Goal: Navigation & Orientation: Find specific page/section

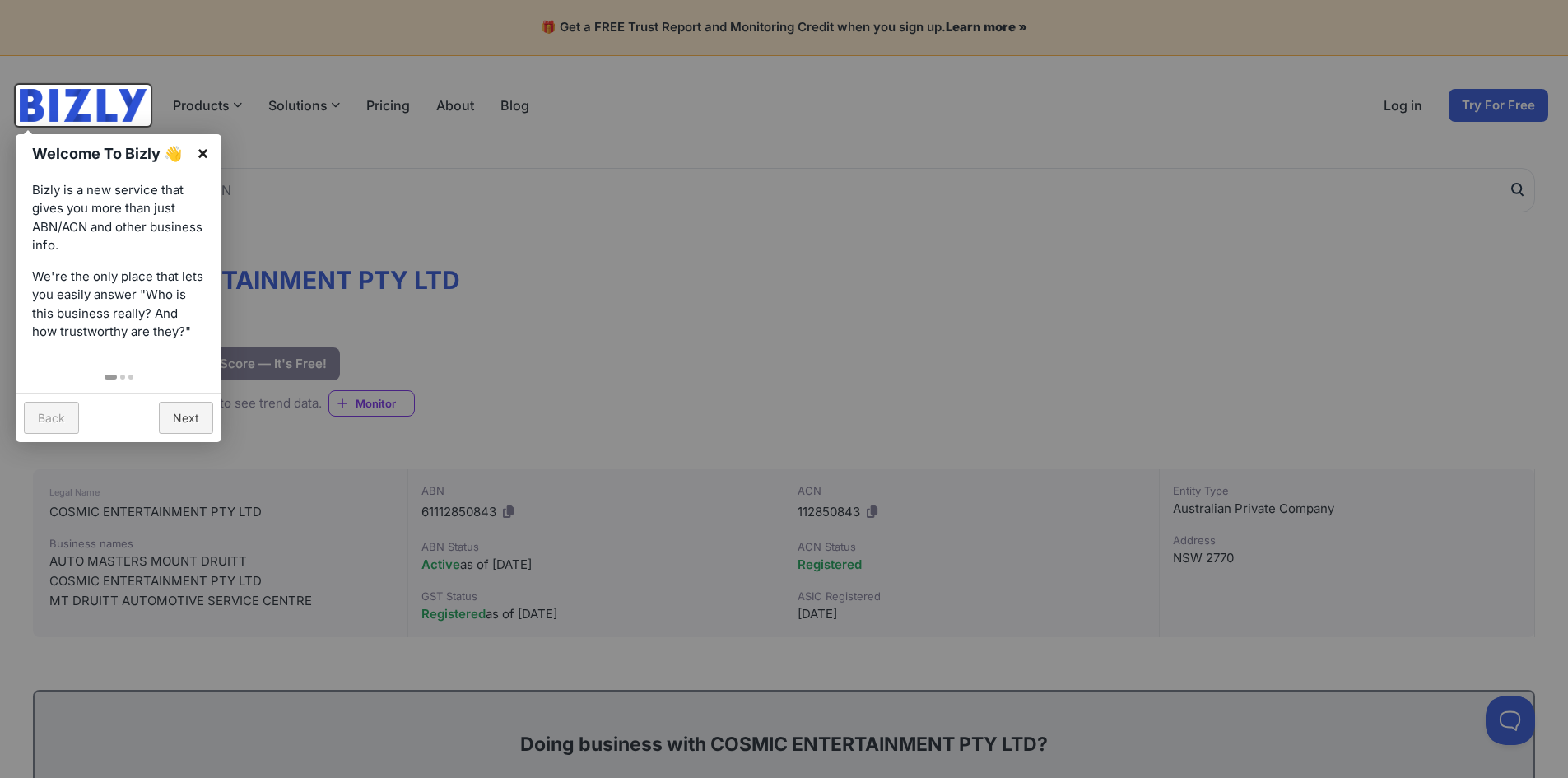
click at [205, 152] on link "×" at bounding box center [203, 153] width 37 height 37
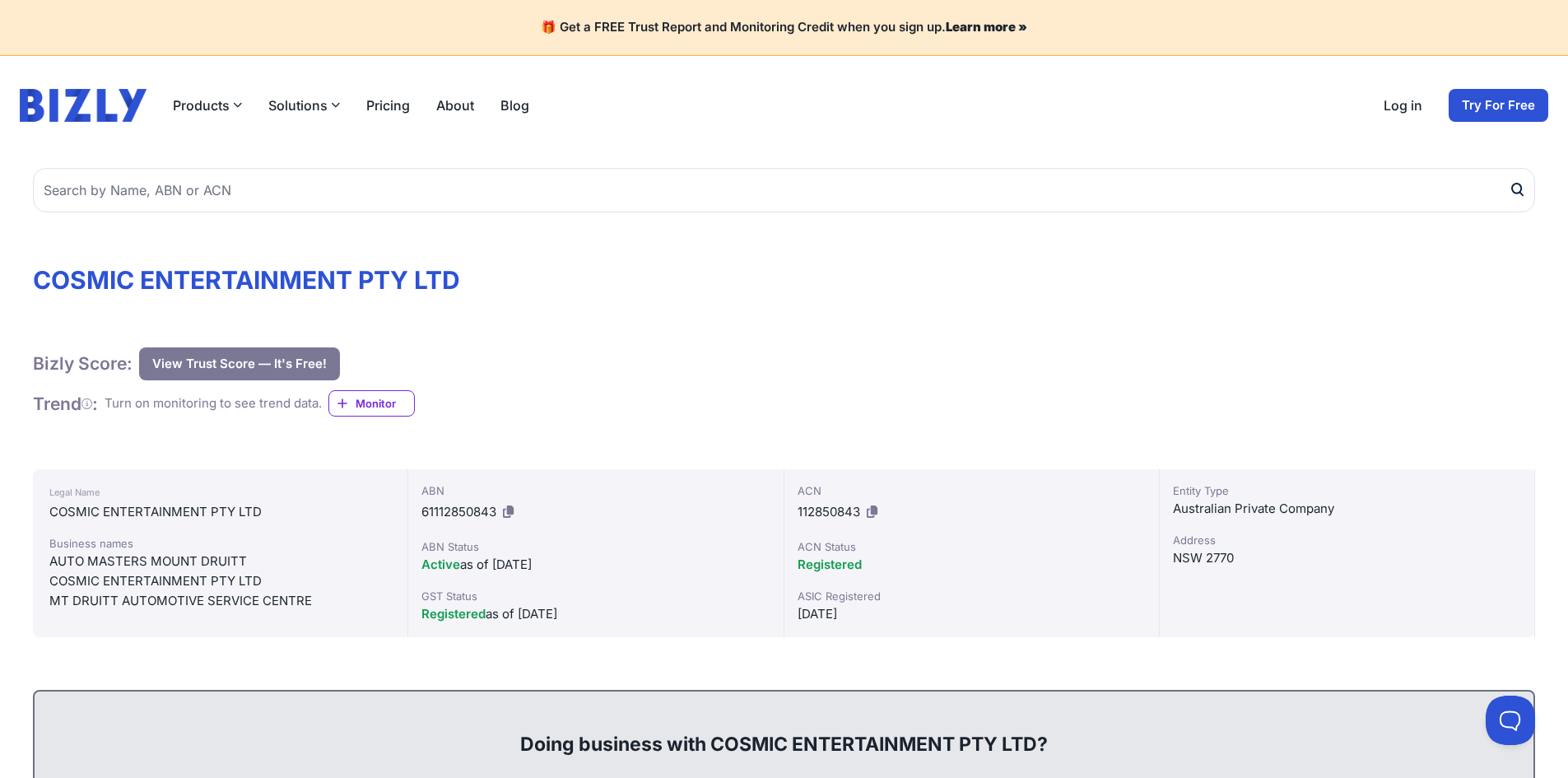
click at [443, 109] on link "About" at bounding box center [455, 105] width 38 height 20
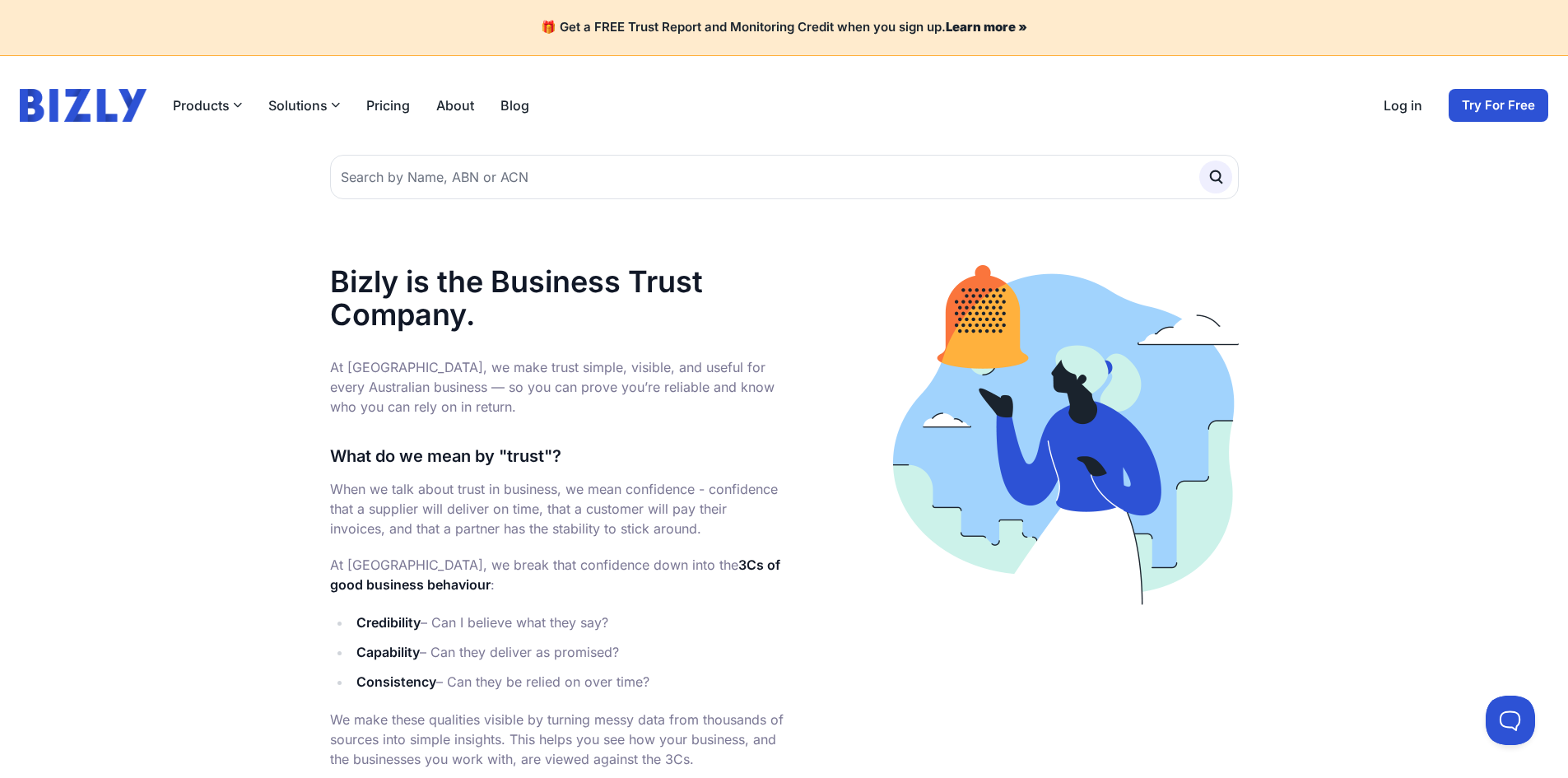
click at [105, 81] on header "Products Bizly Scores Free business assessment Bizly Reports Detailed business …" at bounding box center [784, 105] width 1568 height 99
click at [99, 102] on img at bounding box center [82, 106] width 126 height 33
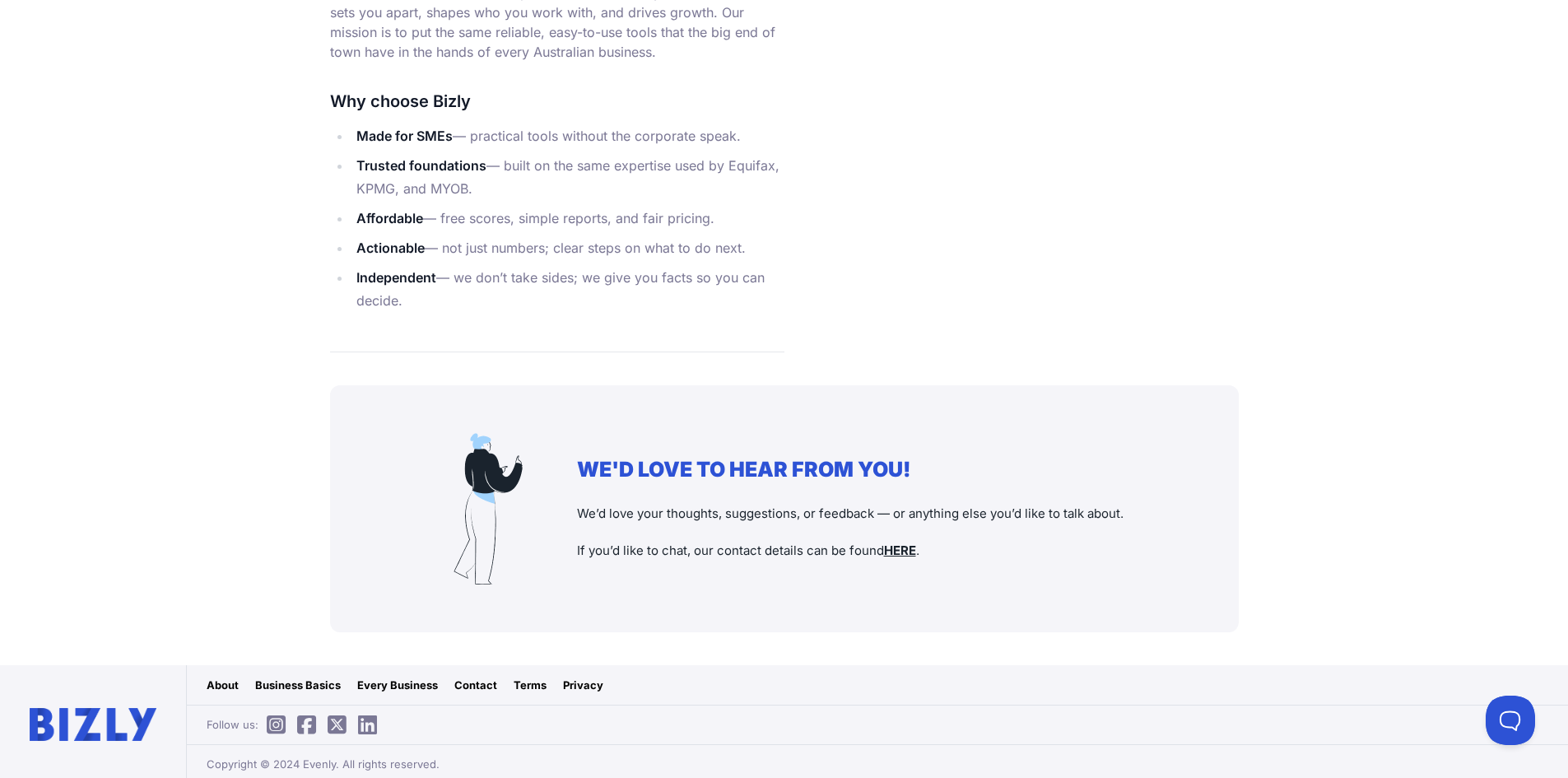
scroll to position [1921, 0]
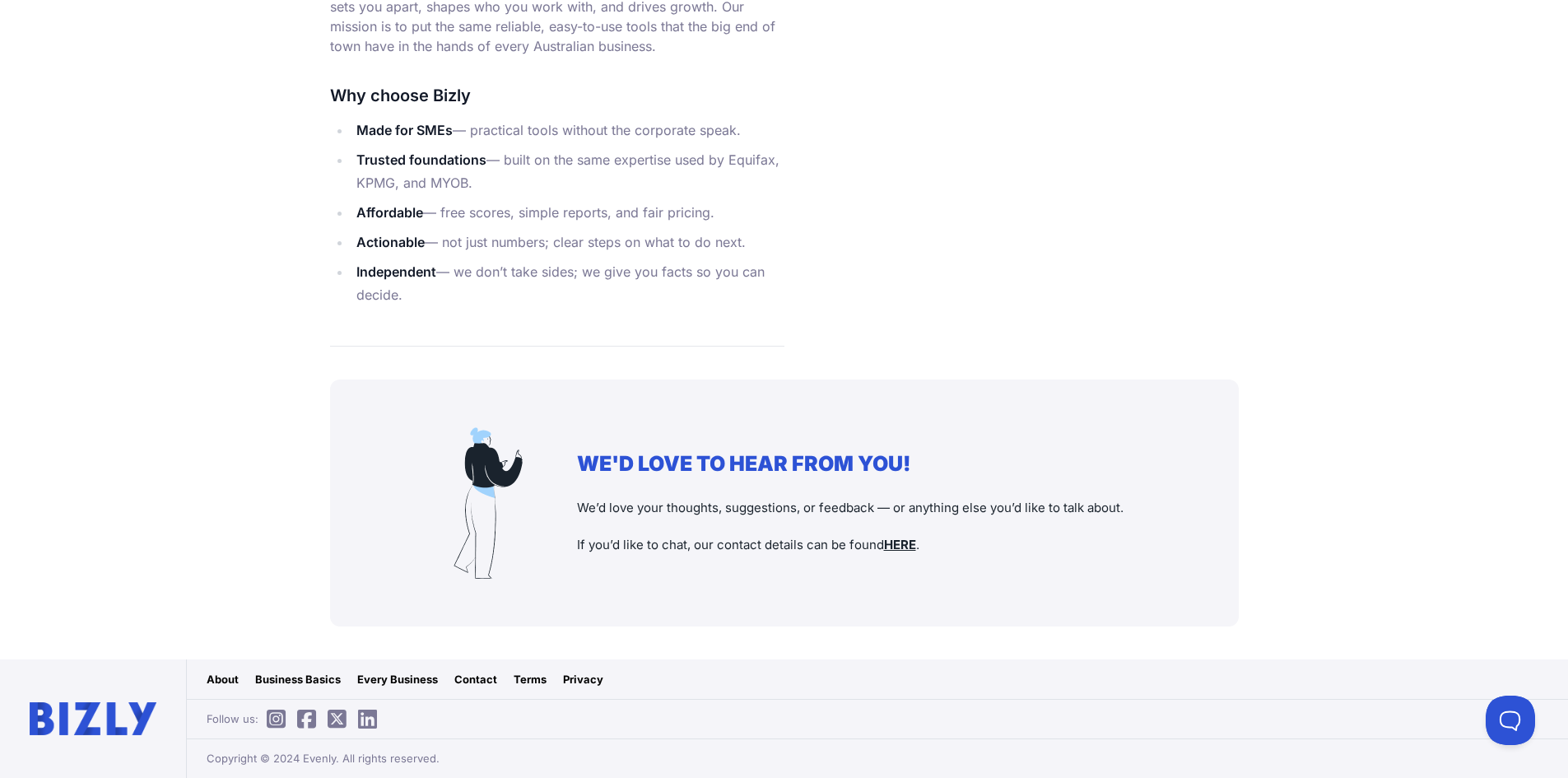
click at [224, 678] on link "About" at bounding box center [222, 679] width 32 height 17
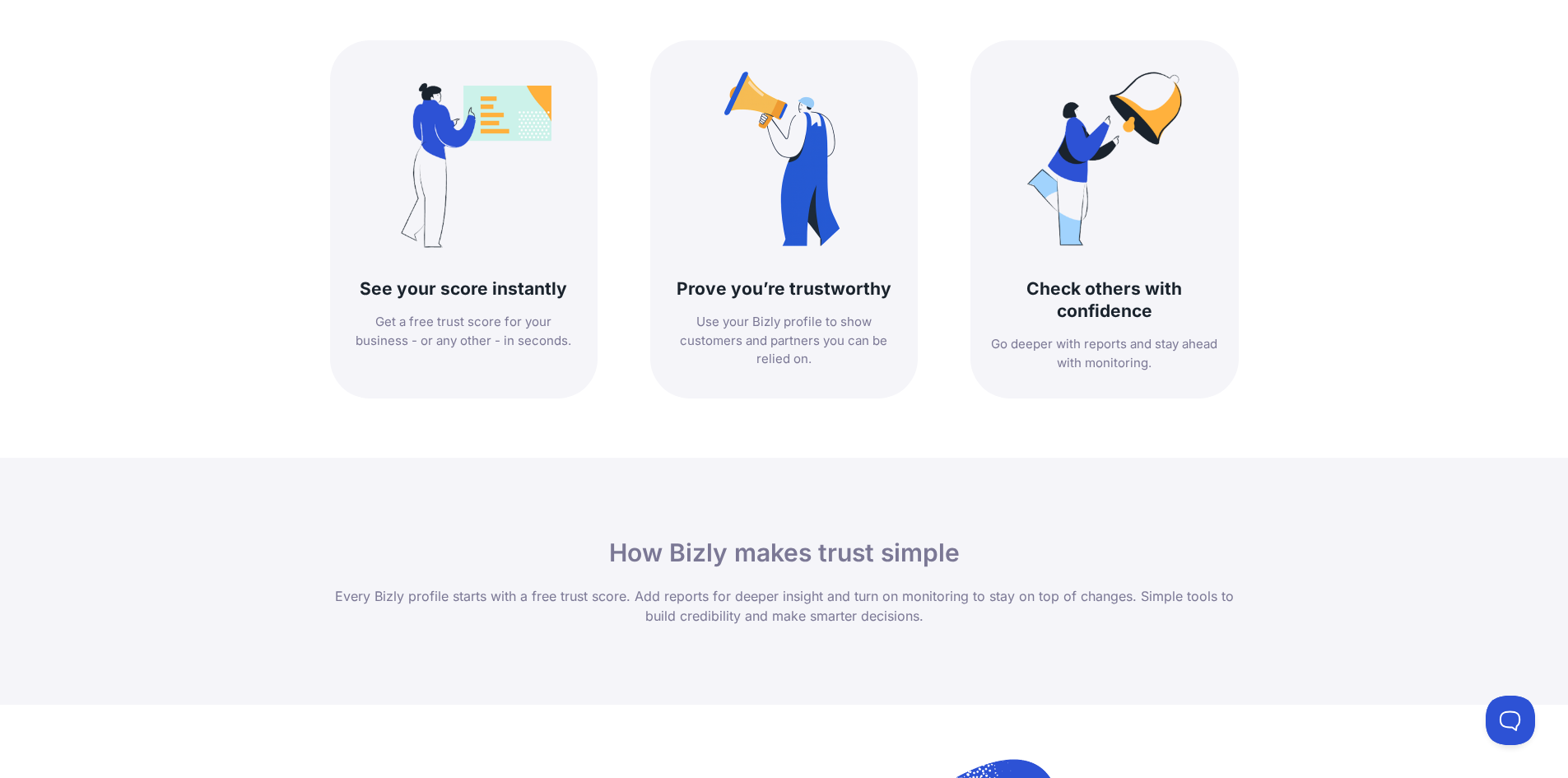
scroll to position [738, 0]
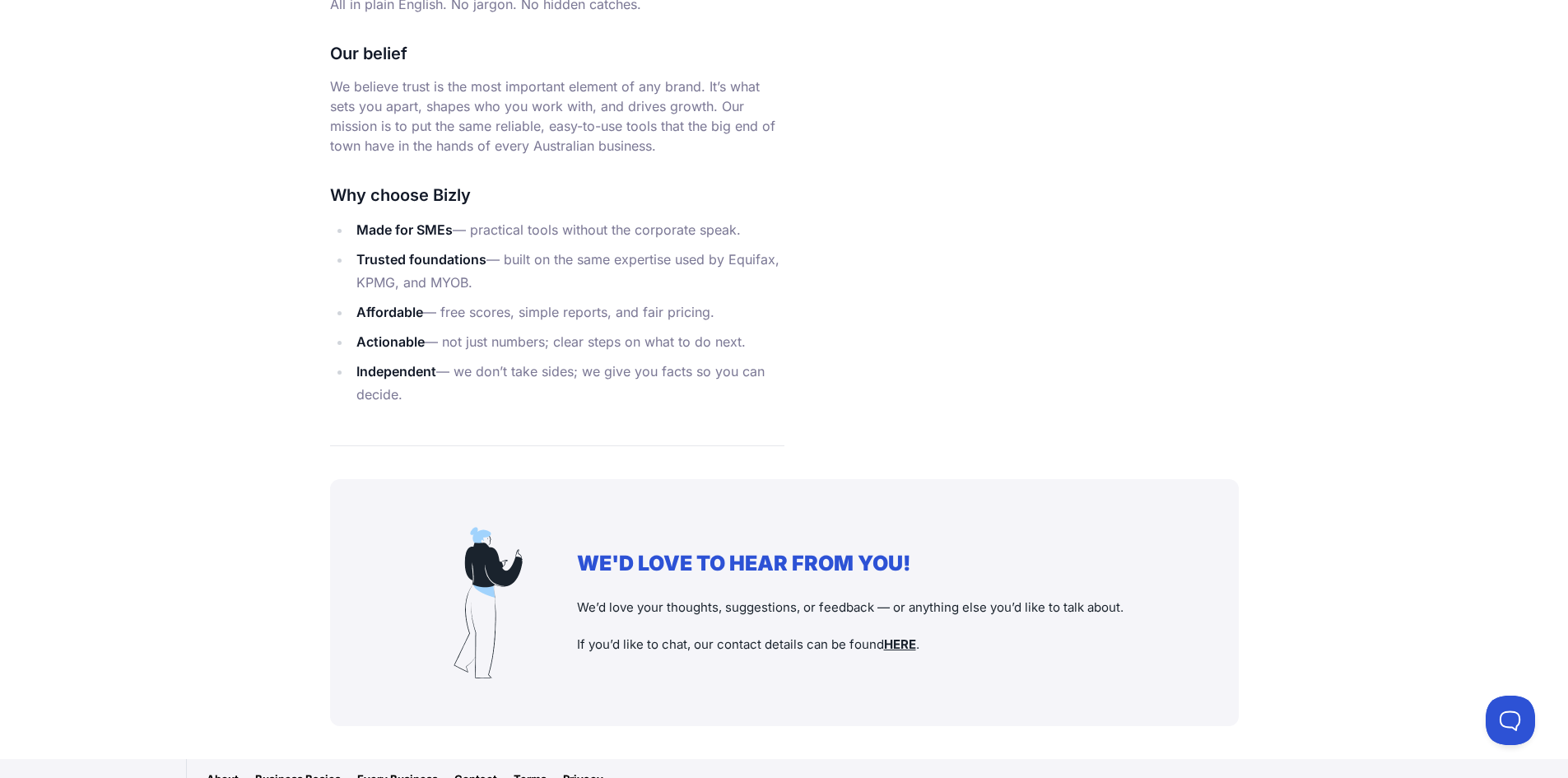
scroll to position [1921, 0]
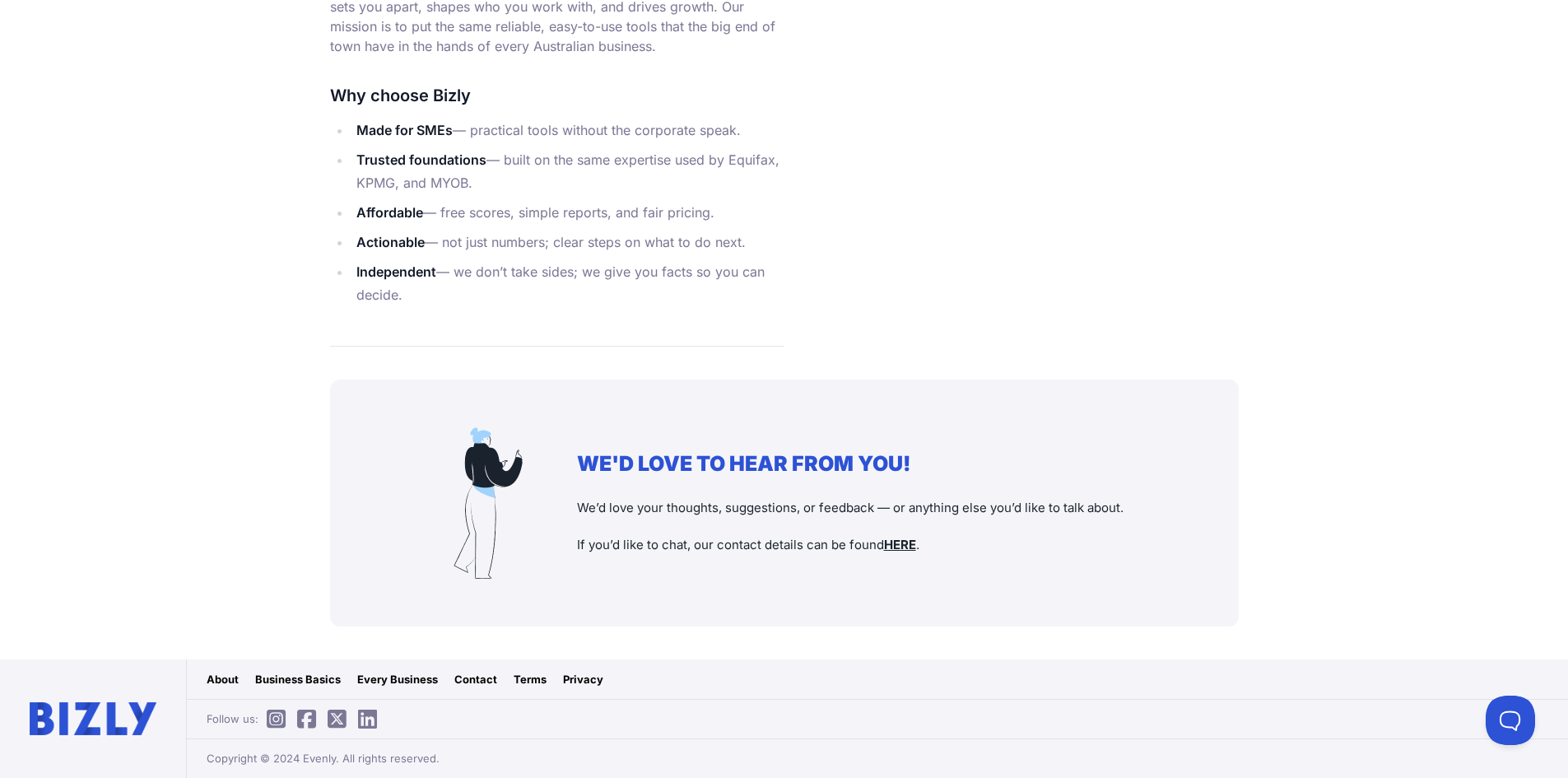
drag, startPoint x: 470, startPoint y: 676, endPoint x: 490, endPoint y: 663, distance: 23.9
click at [470, 676] on link "Contact" at bounding box center [476, 679] width 43 height 17
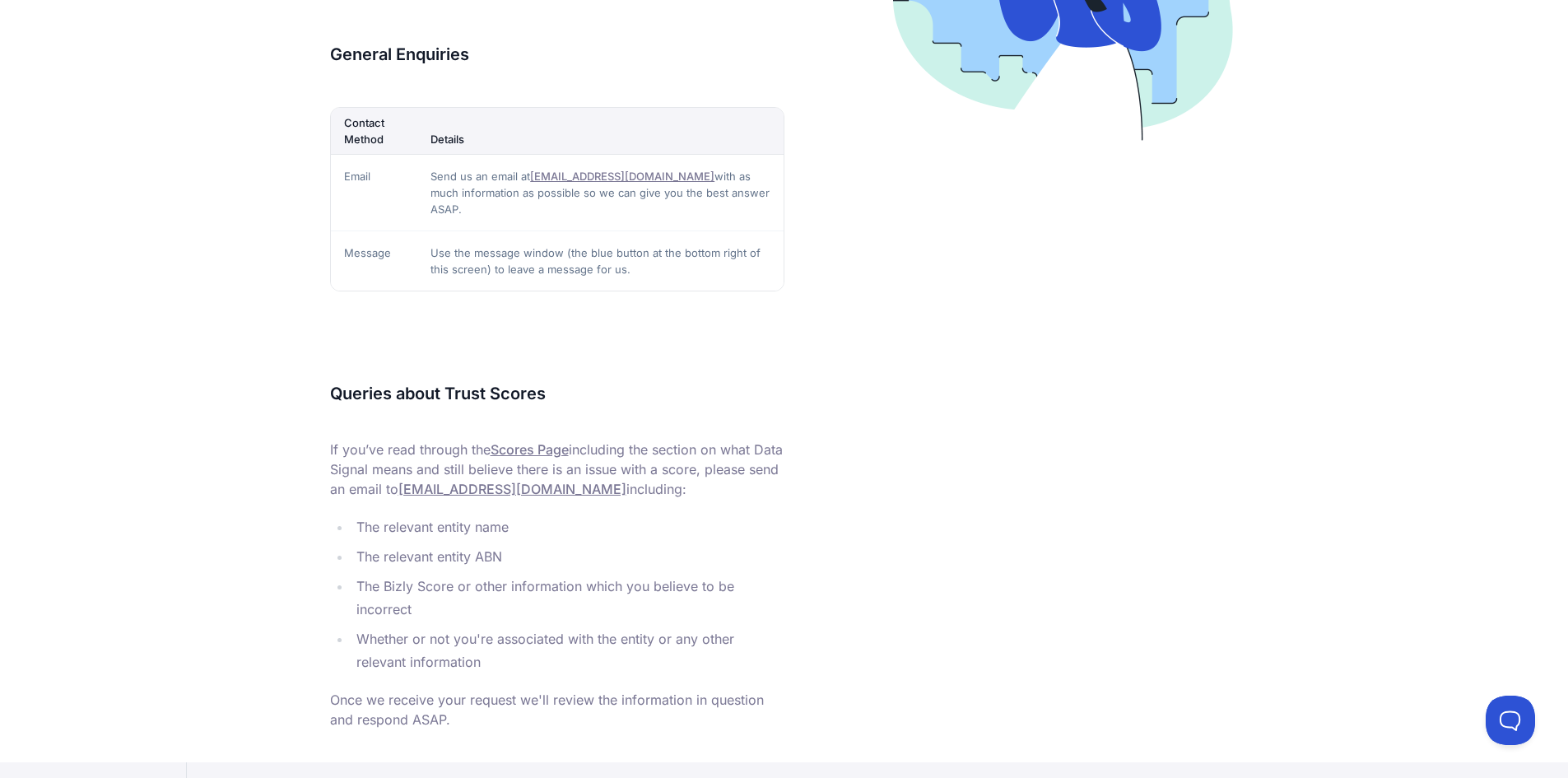
scroll to position [494, 0]
